Goal: Information Seeking & Learning: Learn about a topic

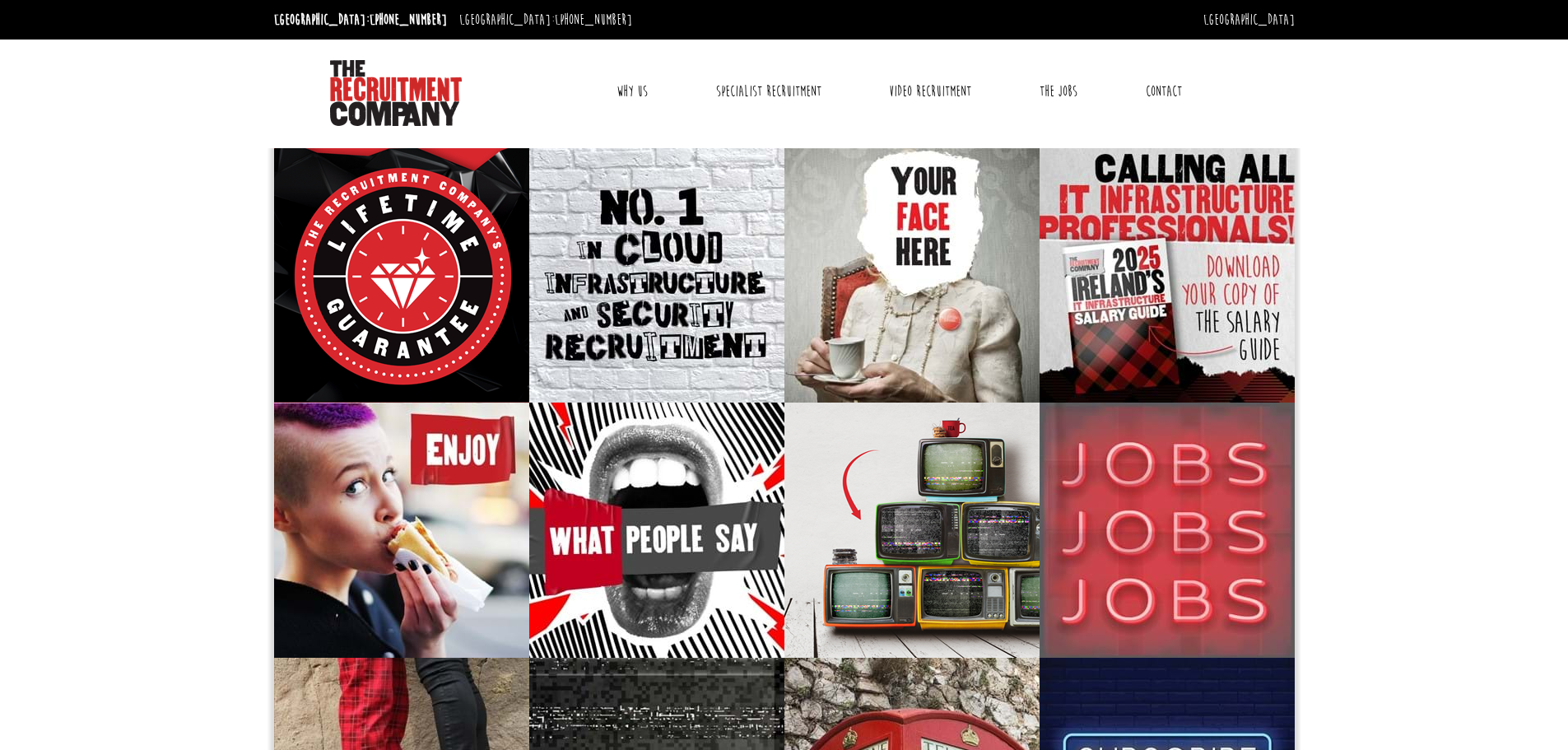
click at [637, 88] on link "Why Us" at bounding box center [632, 90] width 56 height 41
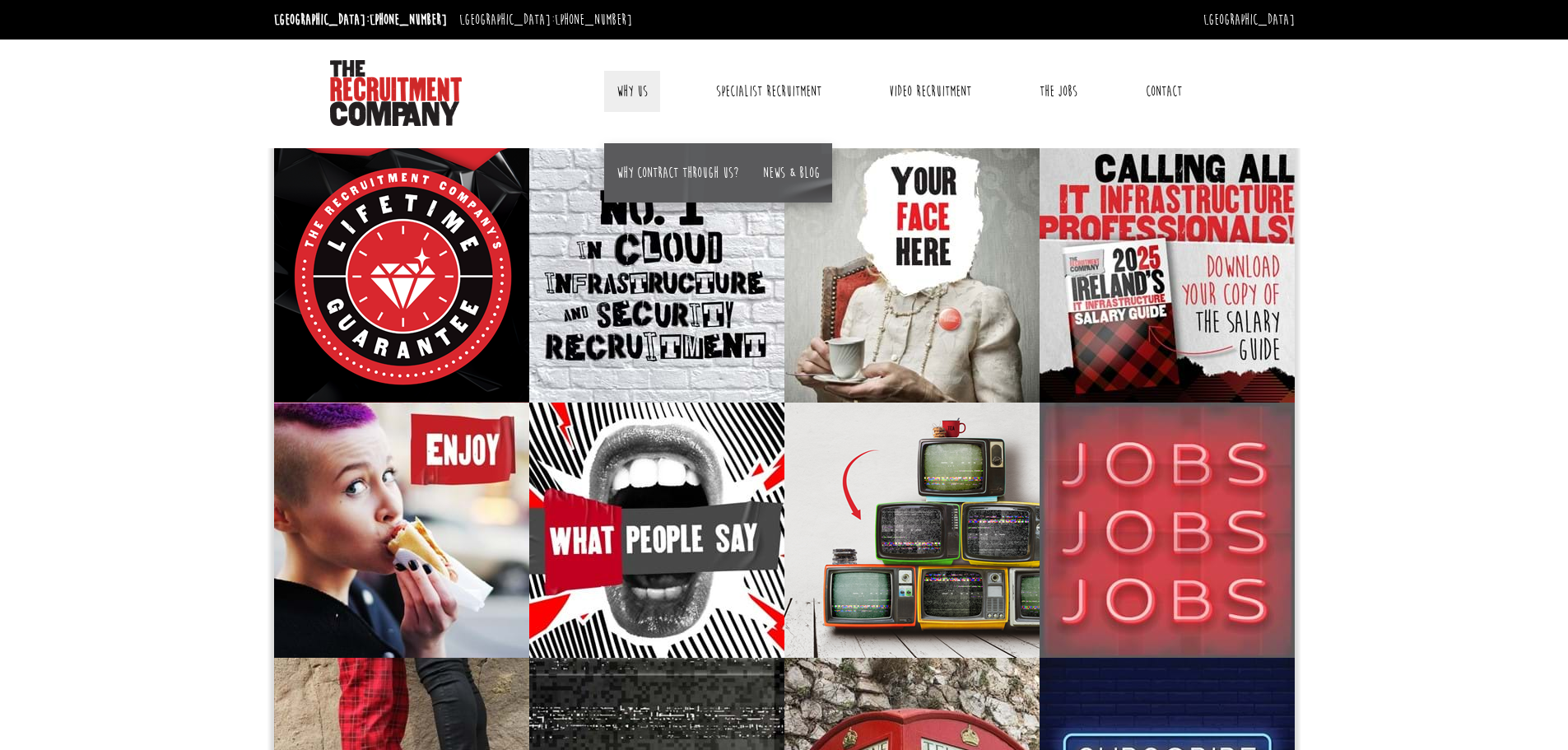
click at [684, 158] on li "Why contract through us?" at bounding box center [677, 173] width 147 height 59
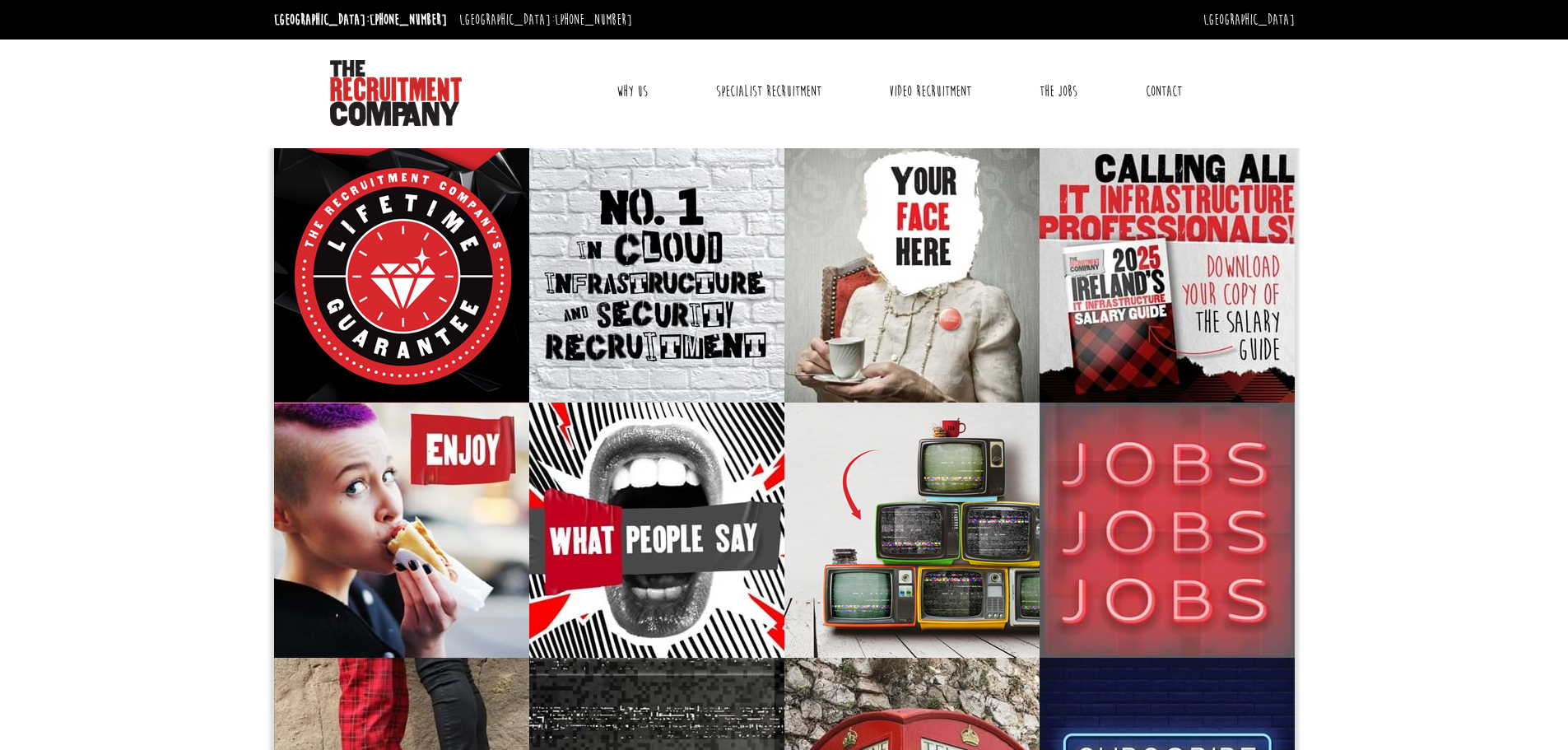
click at [630, 96] on link "Why Us" at bounding box center [632, 90] width 56 height 41
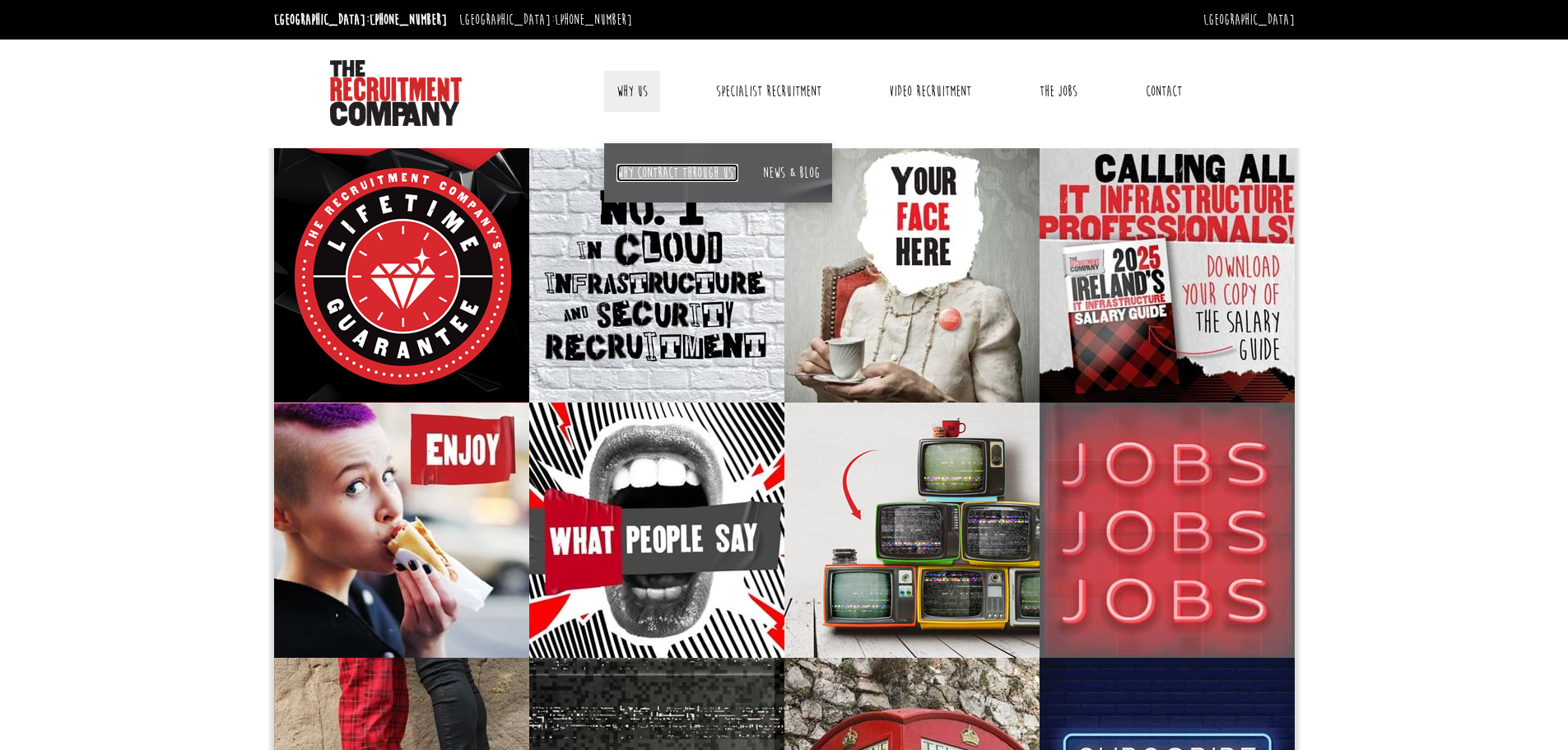
click at [657, 169] on link "Why contract through us?" at bounding box center [678, 173] width 122 height 18
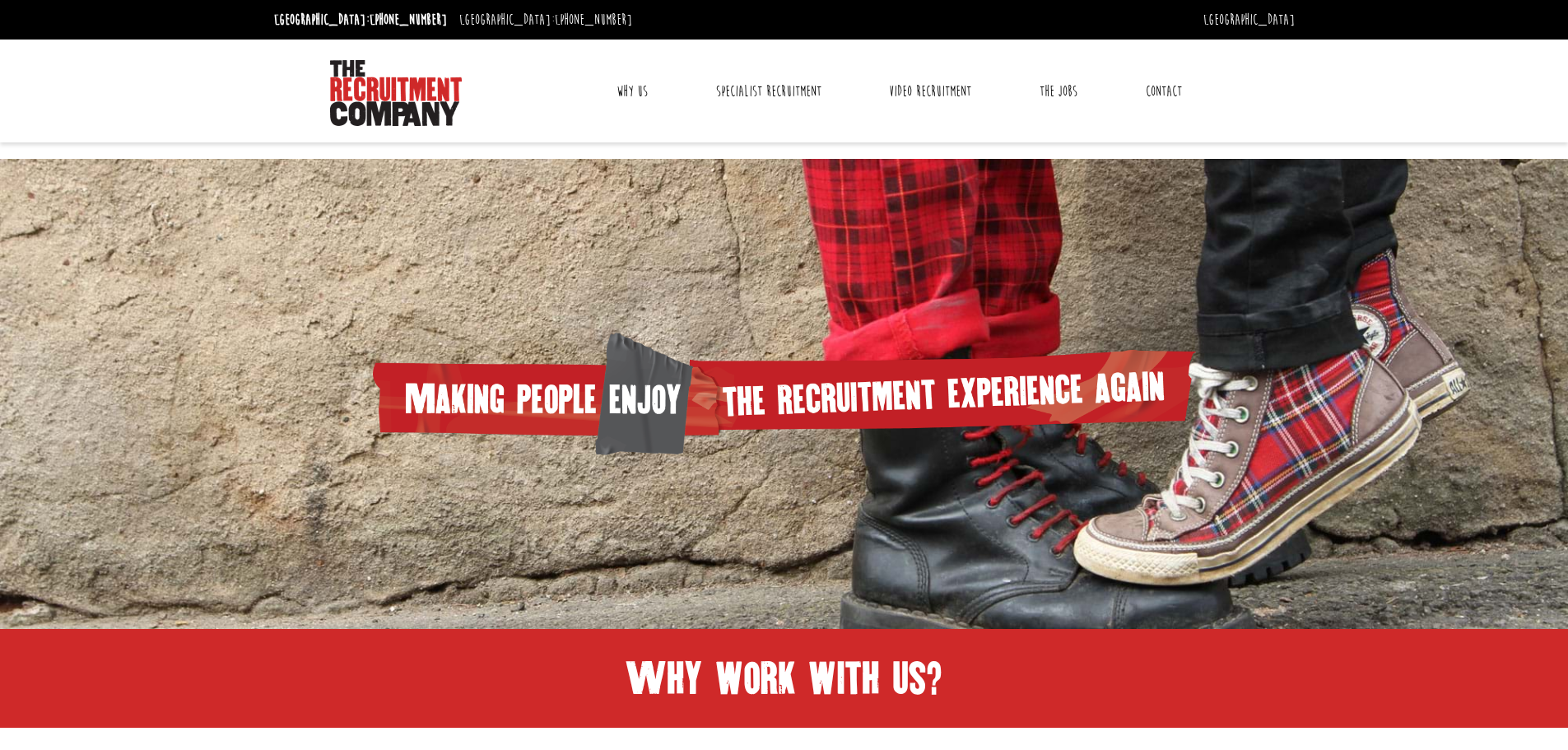
click at [642, 85] on link "Why Us" at bounding box center [632, 90] width 56 height 41
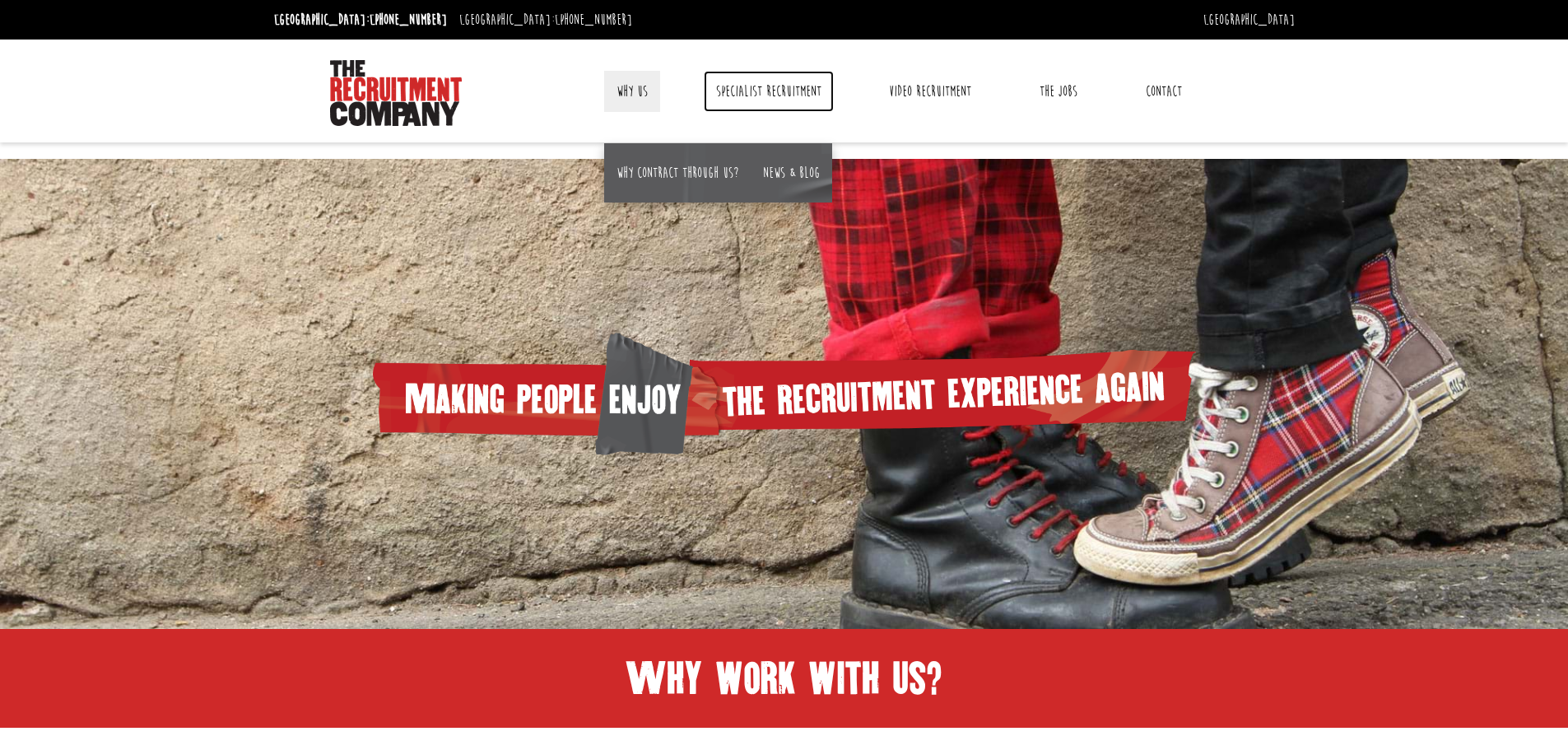
click at [751, 91] on link "Specialist Recruitment" at bounding box center [769, 90] width 130 height 41
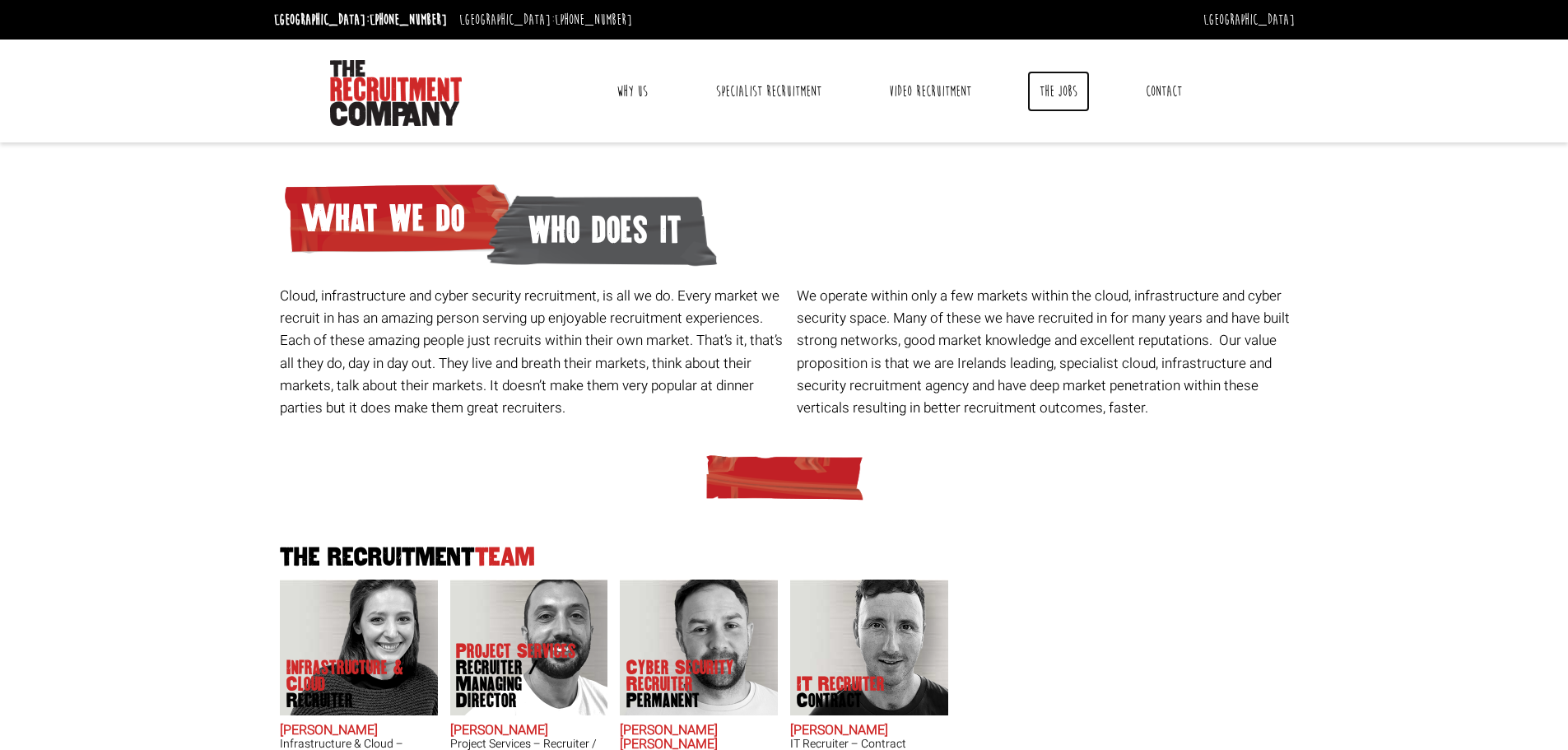
click at [1030, 94] on link "The Jobs" at bounding box center [1058, 90] width 63 height 41
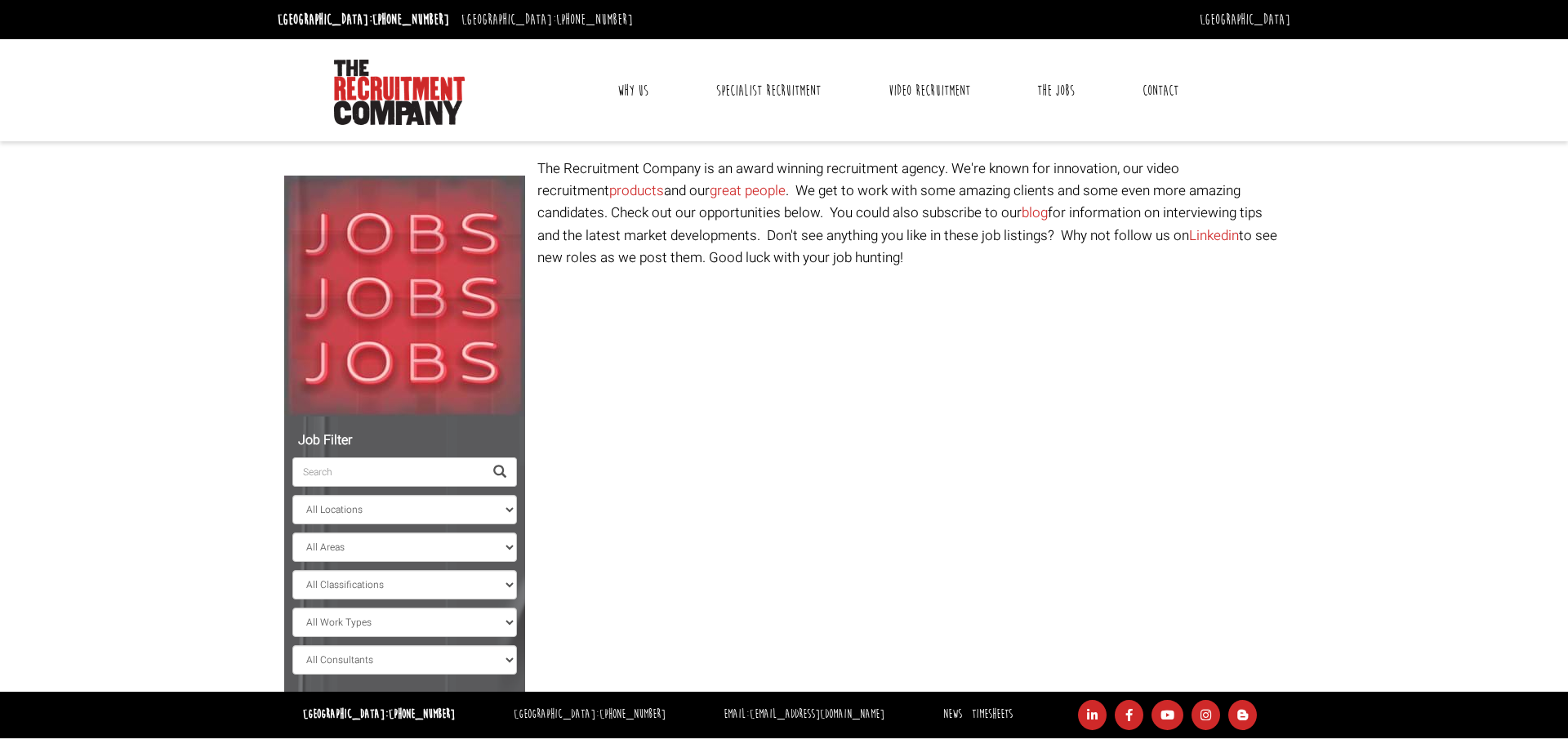
select select "[GEOGRAPHIC_DATA]"
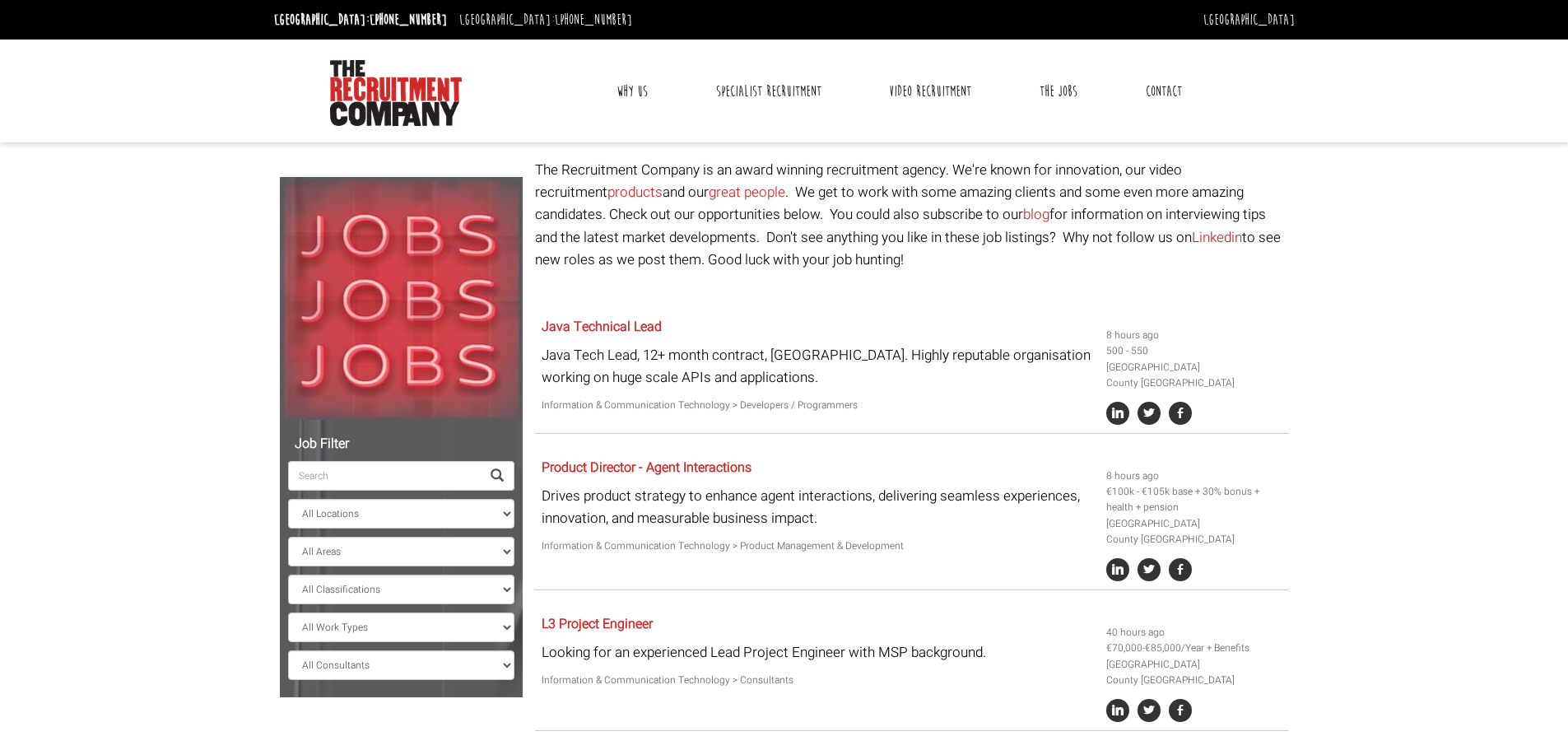
click at [624, 91] on link "Why Us" at bounding box center [632, 90] width 56 height 41
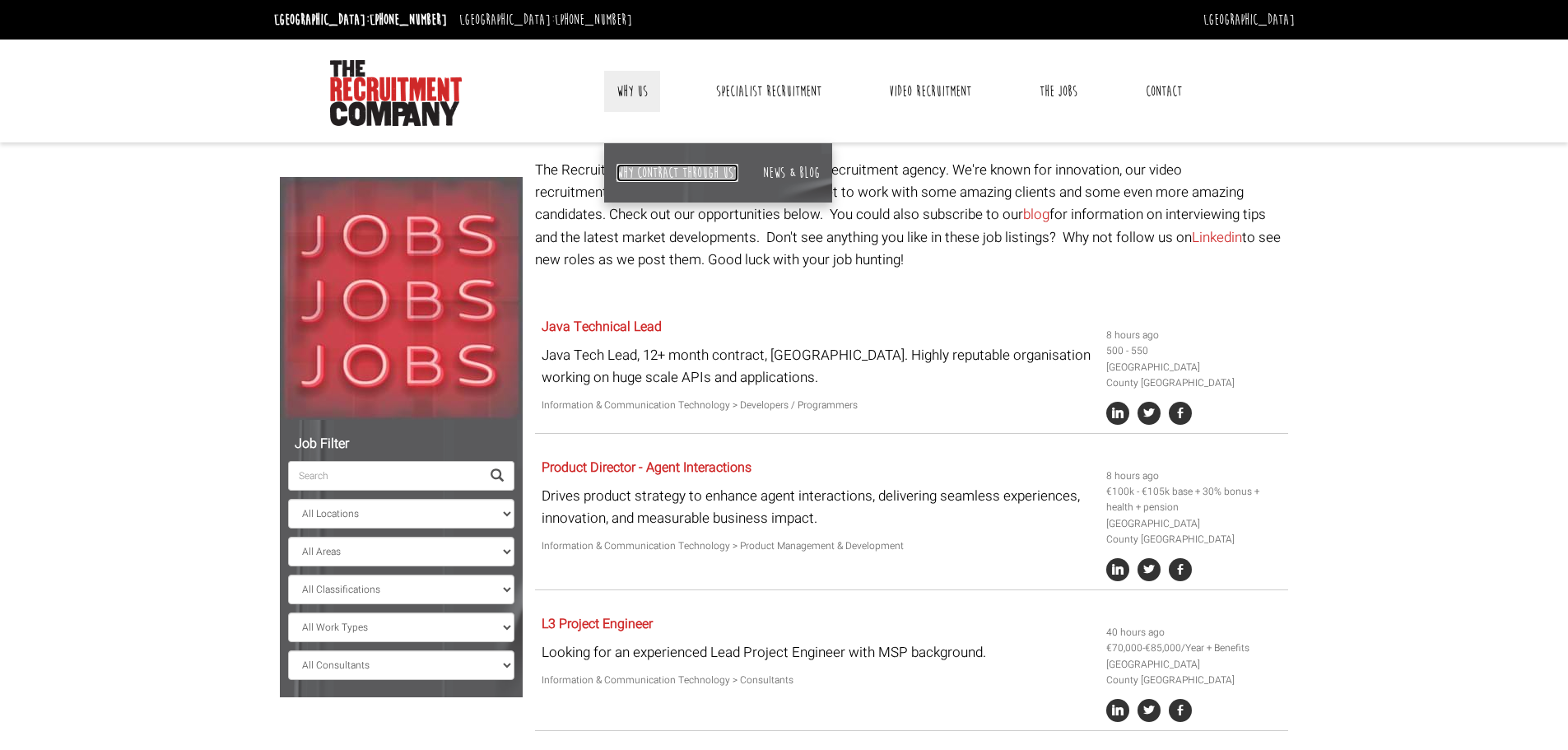
click at [656, 174] on link "Why contract through us?" at bounding box center [678, 173] width 122 height 18
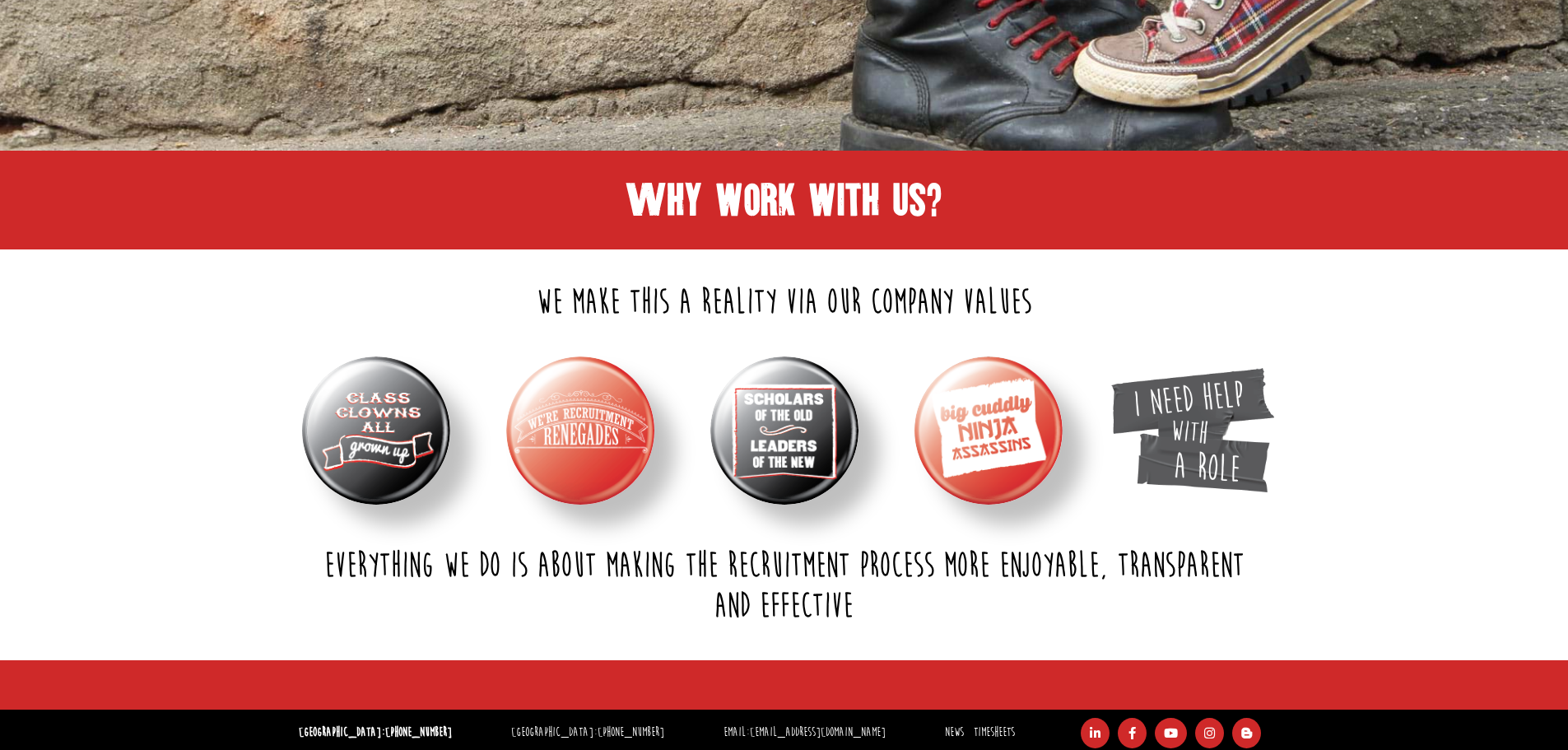
scroll to position [485, 0]
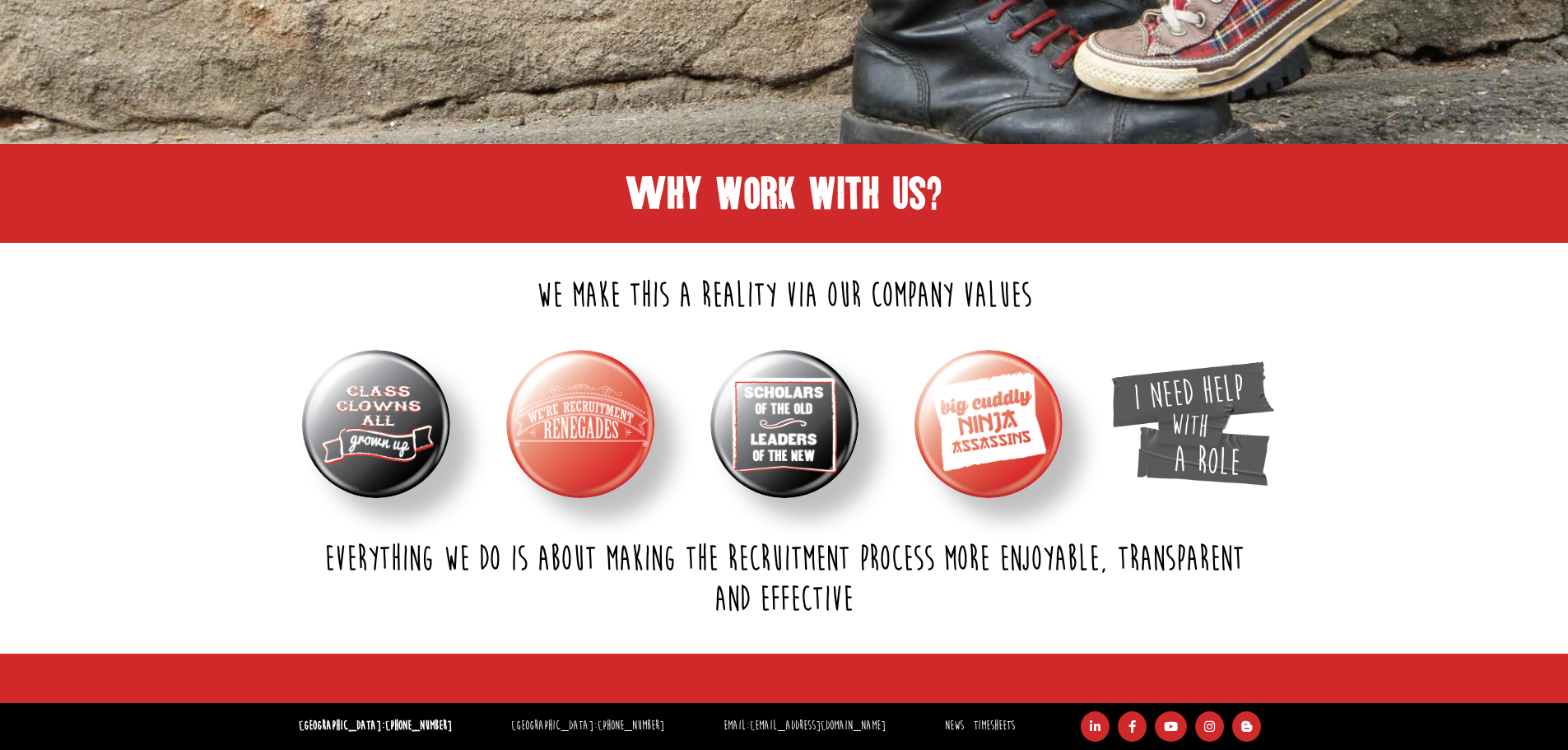
click at [1007, 418] on img at bounding box center [989, 424] width 149 height 149
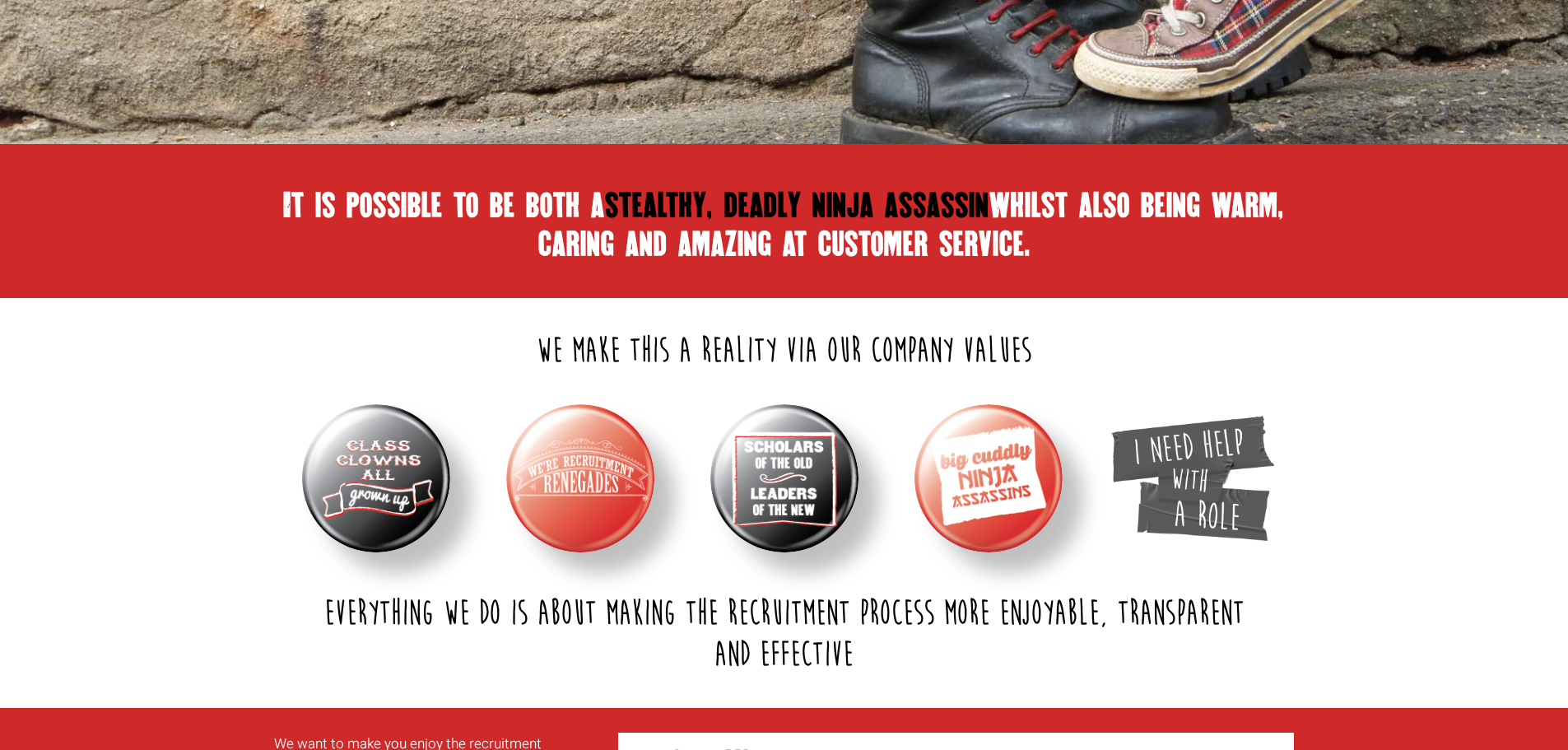
click at [1418, 348] on body "[GEOGRAPHIC_DATA]: [PHONE_NUMBER] [GEOGRAPHIC_DATA]: [PHONE_NUMBER] [GEOGRAPHIC…" at bounding box center [784, 352] width 1568 height 1674
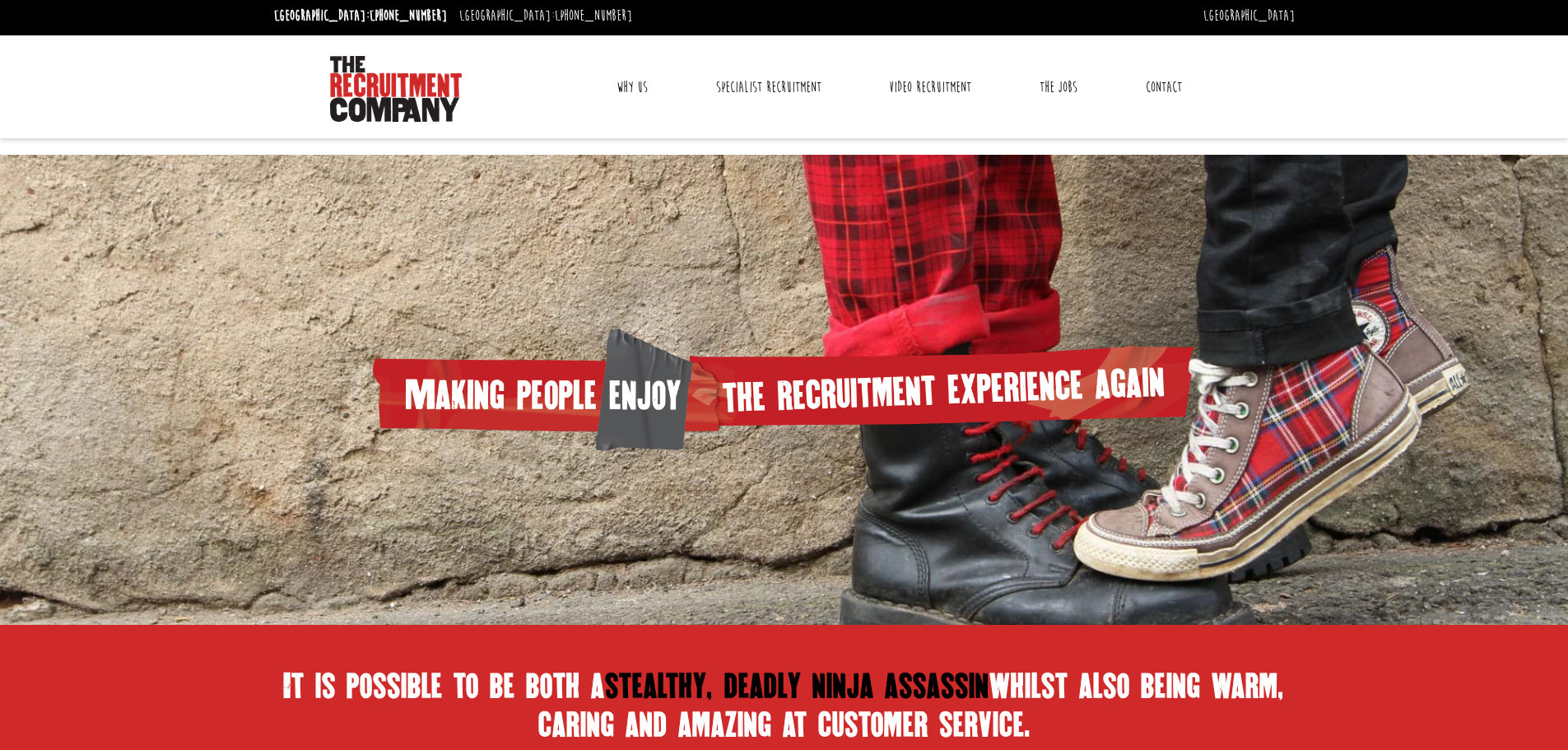
scroll to position [0, 0]
